Goal: Navigation & Orientation: Find specific page/section

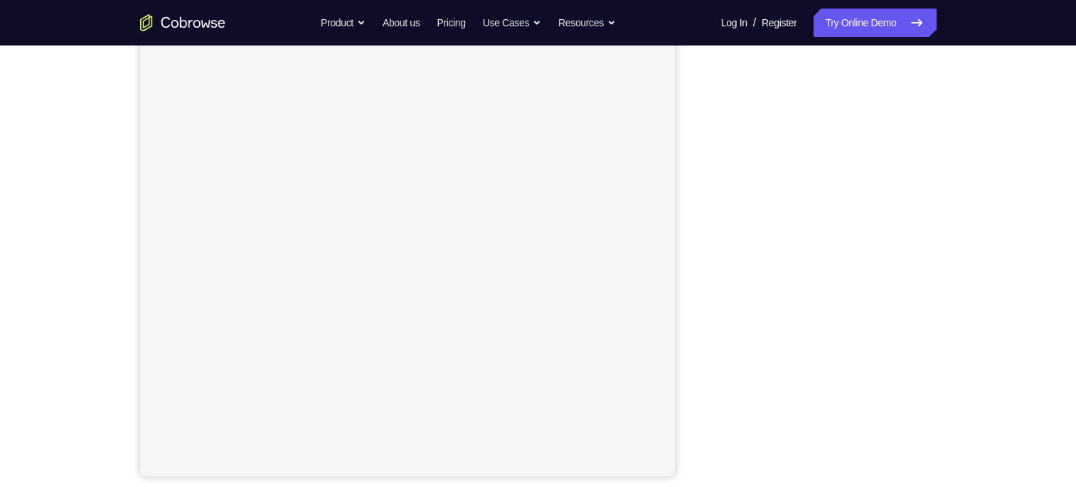
scroll to position [186, 0]
click at [936, 348] on div "Your Support Agent Your Customer Web iOS Android Next Steps We’d be happy to gi…" at bounding box center [538, 328] width 910 height 938
click at [970, 172] on div "Your Support Agent Your Customer Web iOS Android Next Steps We’d be happy to gi…" at bounding box center [538, 328] width 910 height 938
click at [993, 169] on div "Your Support Agent Your Customer Web iOS Android Next Steps We’d be happy to gi…" at bounding box center [538, 328] width 1076 height 938
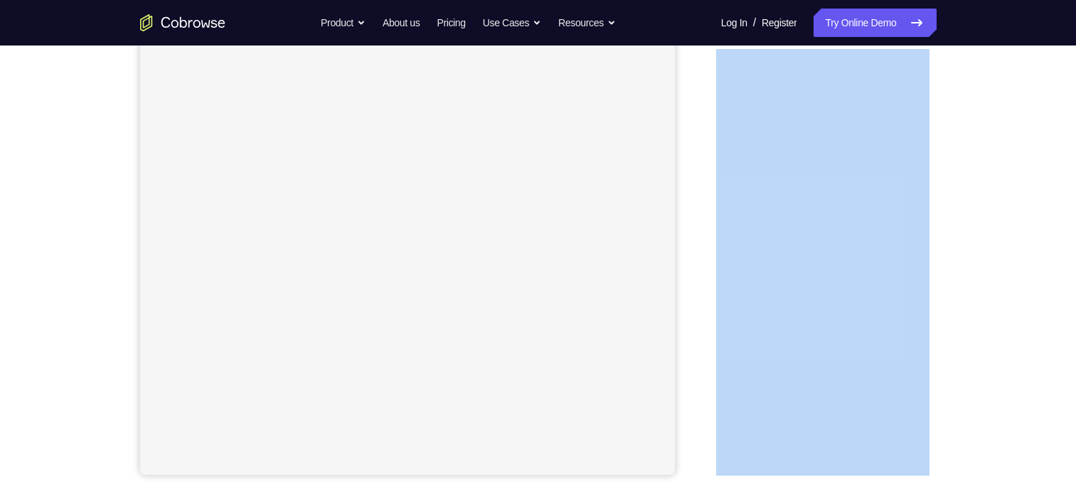
click at [993, 169] on div "Your Support Agent Your Customer Web iOS Android Next Steps We’d be happy to gi…" at bounding box center [538, 328] width 1076 height 938
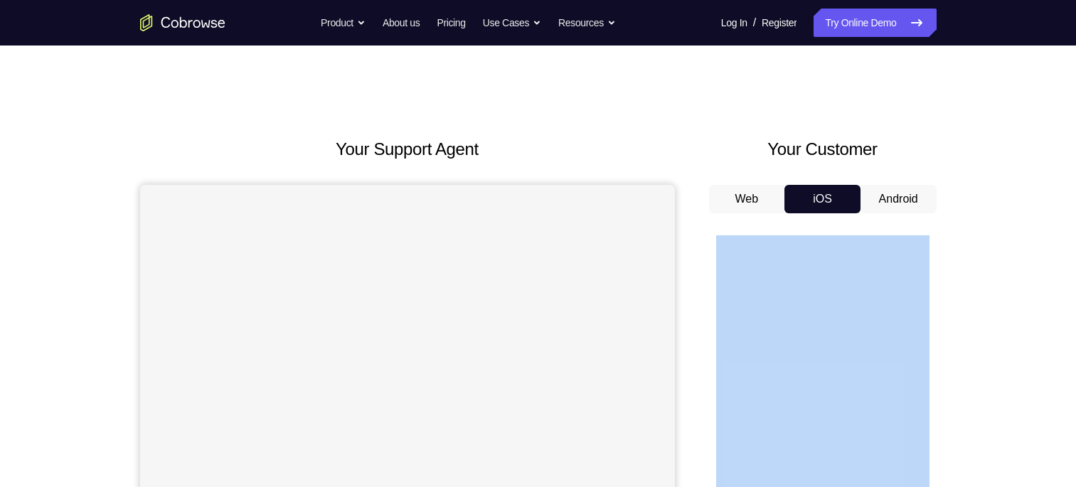
drag, startPoint x: 993, startPoint y: 169, endPoint x: 894, endPoint y: 206, distance: 105.5
click at [894, 206] on button "Android" at bounding box center [898, 199] width 76 height 28
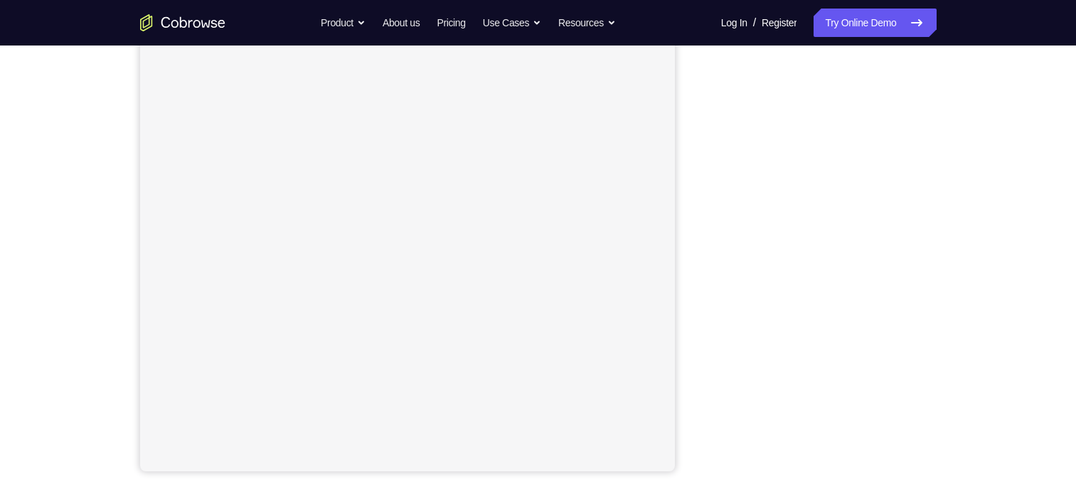
scroll to position [191, 0]
